Goal: Communication & Community: Answer question/provide support

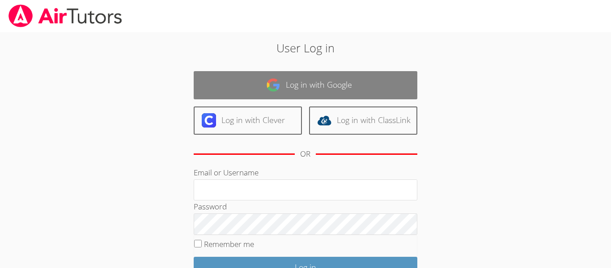
click at [401, 83] on link "Log in with Google" at bounding box center [306, 85] width 224 height 28
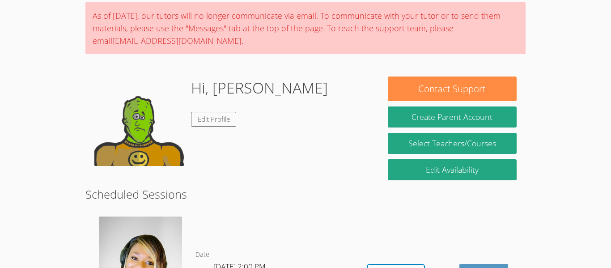
scroll to position [69, 0]
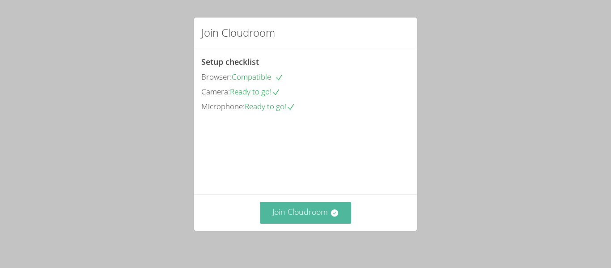
click at [342, 203] on button "Join Cloudroom" at bounding box center [306, 213] width 92 height 22
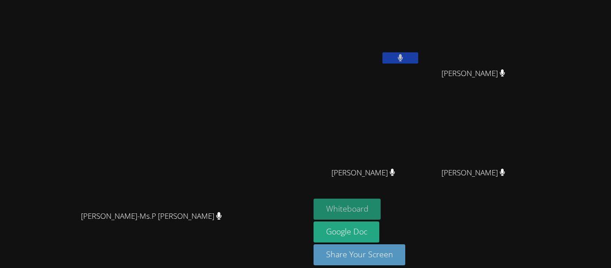
click at [332, 211] on button "Whiteboard" at bounding box center [347, 208] width 68 height 21
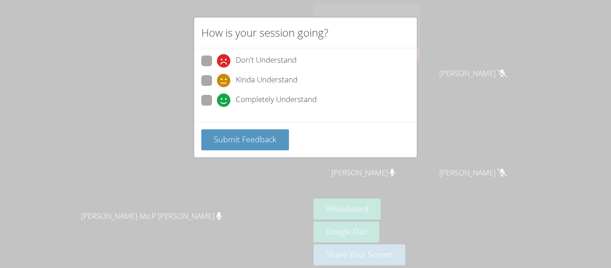
click at [258, 100] on span "Completely Understand" at bounding box center [276, 99] width 81 height 13
click at [224, 100] on input "Completely Understand" at bounding box center [221, 99] width 8 height 8
radio input "true"
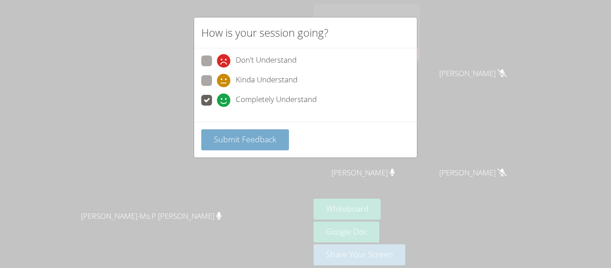
click at [271, 143] on span "Submit Feedback" at bounding box center [245, 139] width 63 height 11
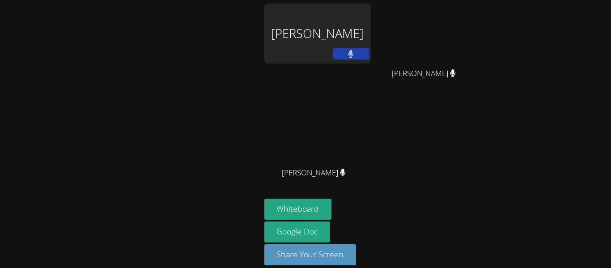
click at [479, 56] on video at bounding box center [427, 34] width 106 height 60
click at [456, 74] on icon at bounding box center [452, 73] width 5 height 8
click at [332, 251] on button "Share Your Screen" at bounding box center [310, 254] width 92 height 21
click at [528, 142] on div "ABRAHAM DUARTE JAMES PENNINGTON JAMES PENNINGTON Oscar Avila Oscar Avila Whiteb…" at bounding box center [305, 134] width 611 height 268
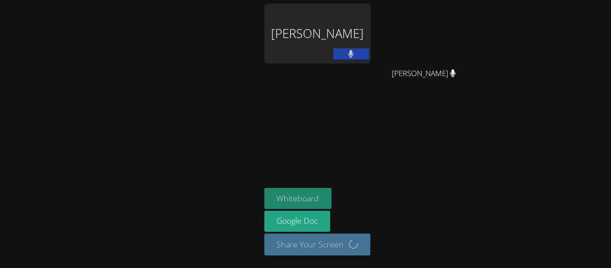
click at [295, 197] on button "Whiteboard" at bounding box center [298, 198] width 68 height 21
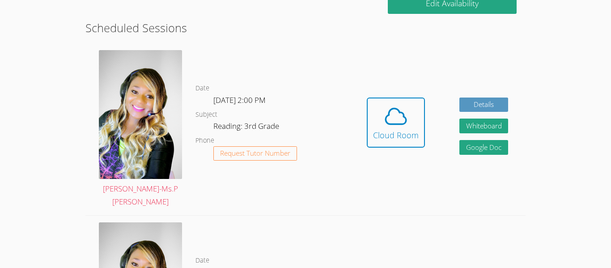
scroll to position [232, 0]
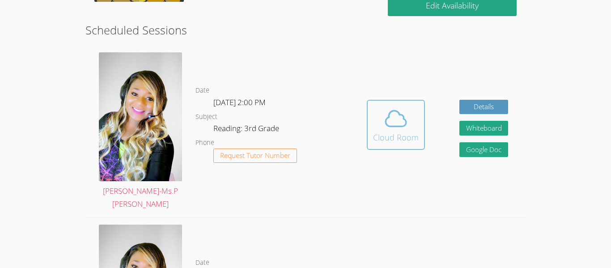
click at [407, 106] on icon at bounding box center [395, 118] width 25 height 25
click at [398, 131] on div "Cloud Room" at bounding box center [396, 137] width 46 height 13
click at [395, 116] on icon at bounding box center [395, 118] width 25 height 25
click at [395, 131] on div "Cloud Room" at bounding box center [396, 137] width 46 height 13
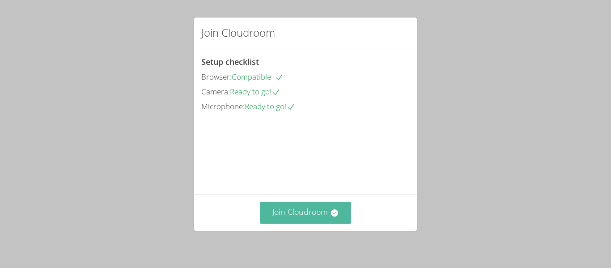
click at [333, 216] on icon at bounding box center [333, 212] width 7 height 7
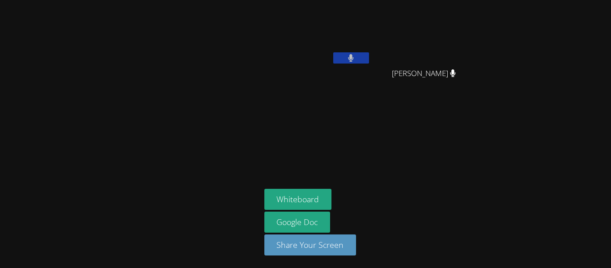
click at [512, 41] on div "ABRAHAM DUARTE JAMES PENNINGTON JAMES PENNINGTON Whiteboard Google Doc Share Yo…" at bounding box center [305, 134] width 611 height 268
click at [322, 199] on button "Whiteboard" at bounding box center [298, 199] width 68 height 21
click at [309, 216] on link "Google Doc" at bounding box center [297, 221] width 66 height 21
click at [304, 200] on button "Whiteboard" at bounding box center [298, 199] width 68 height 21
click at [311, 196] on button "Whiteboard" at bounding box center [298, 199] width 68 height 21
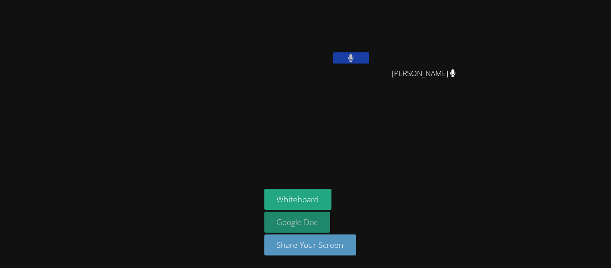
click at [312, 227] on link "Google Doc" at bounding box center [297, 221] width 66 height 21
click at [348, 54] on icon at bounding box center [351, 58] width 6 height 8
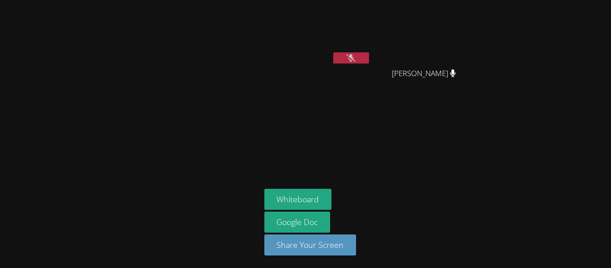
click at [456, 71] on icon at bounding box center [453, 73] width 6 height 8
click at [361, 54] on button at bounding box center [351, 57] width 36 height 11
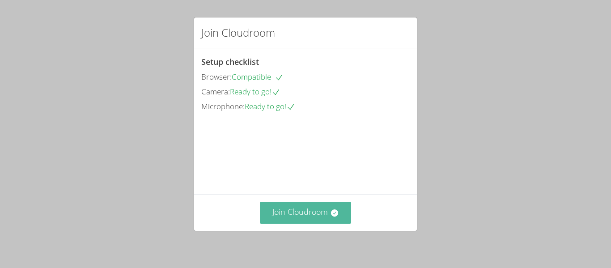
click at [332, 214] on icon at bounding box center [333, 212] width 7 height 7
click at [299, 195] on div "Join Cloudroom" at bounding box center [305, 212] width 223 height 37
click at [312, 211] on button "Join Cloudroom" at bounding box center [306, 213] width 92 height 22
